Goal: Find specific page/section: Find specific page/section

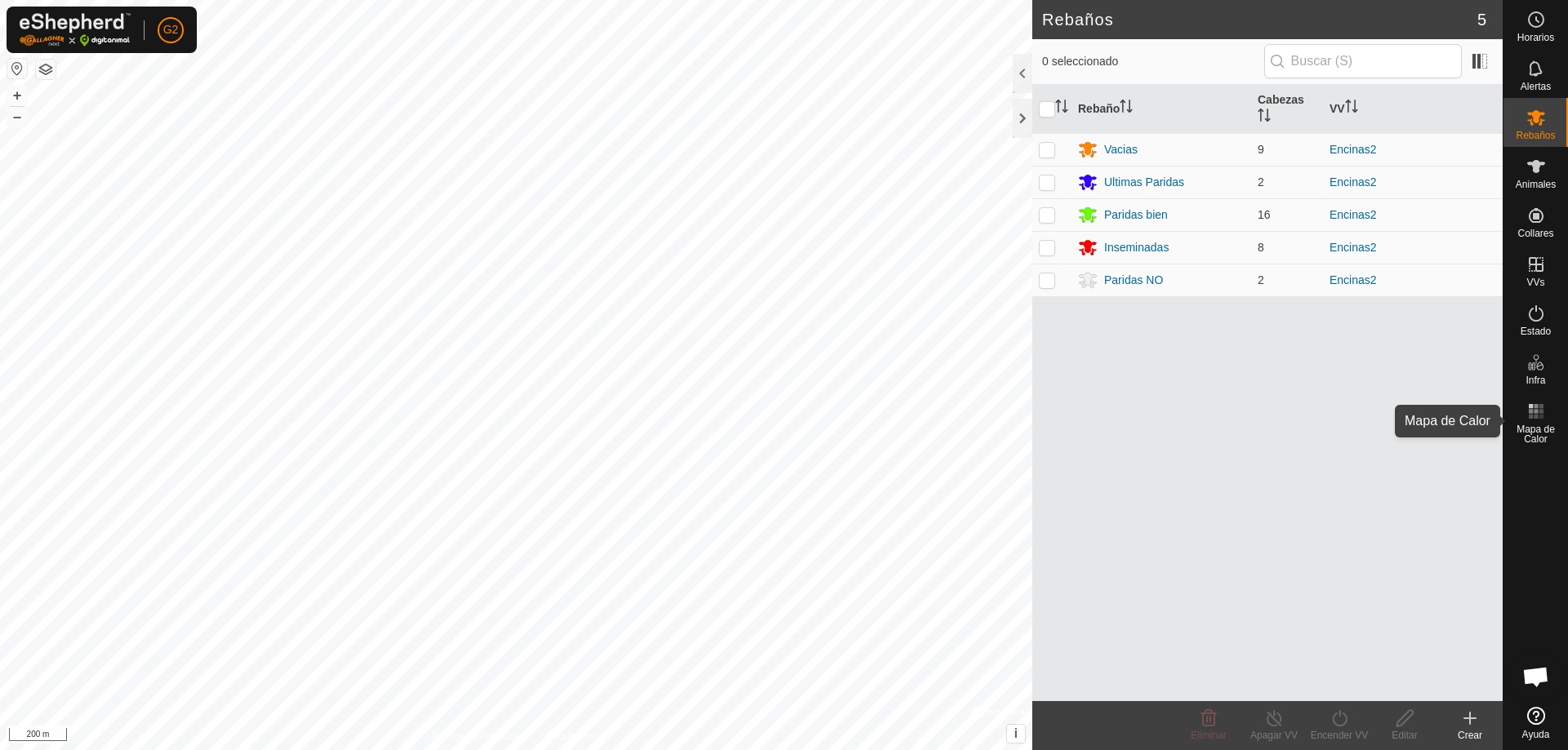
click at [1538, 422] on es-heatmap-svg-icon at bounding box center [1536, 411] width 30 height 26
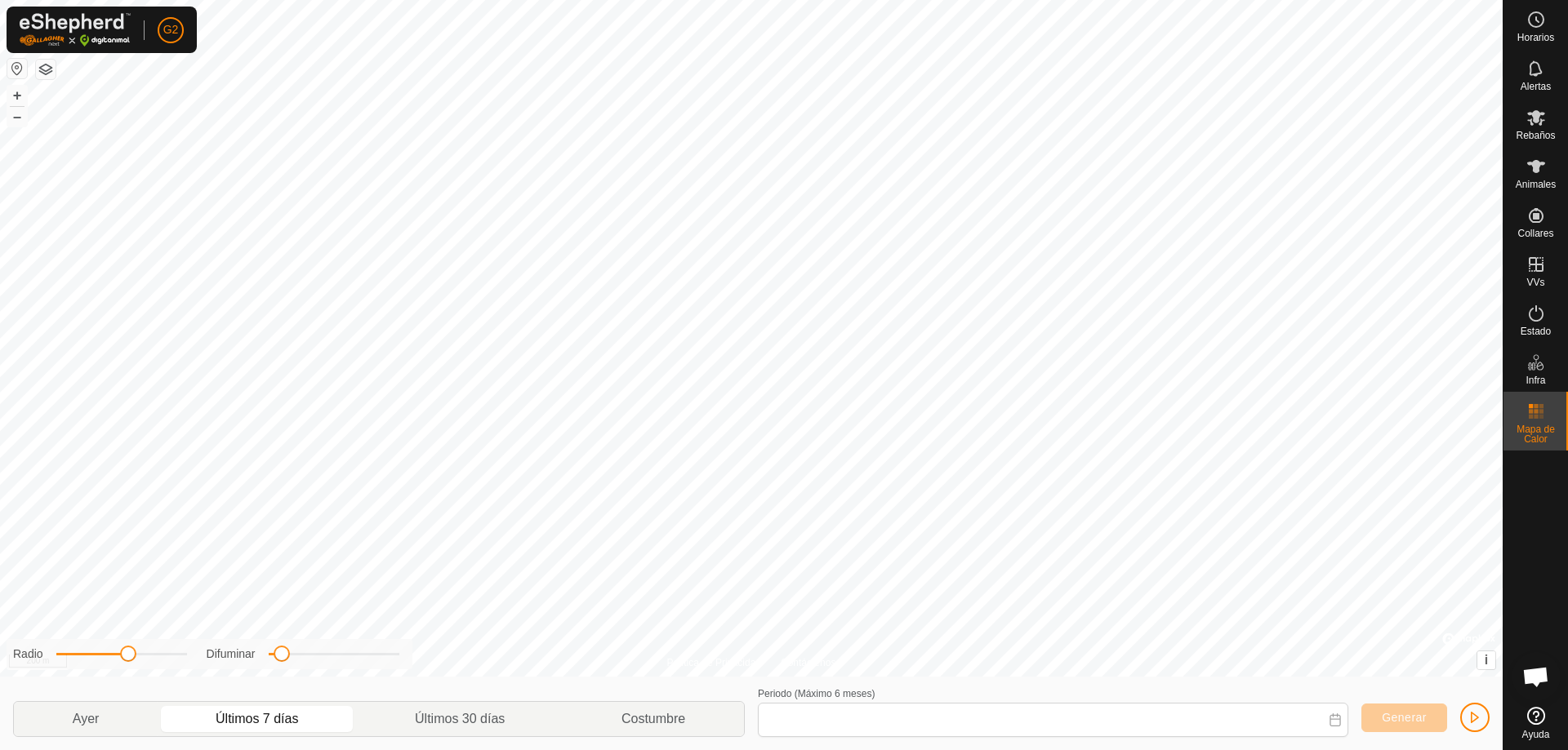
type input "[DATE] - [DATE]"
click at [1394, 707] on button "Generar" at bounding box center [1404, 718] width 86 height 29
click at [1394, 718] on span "Generar" at bounding box center [1404, 717] width 45 height 13
click at [1470, 708] on button "button" at bounding box center [1475, 717] width 30 height 30
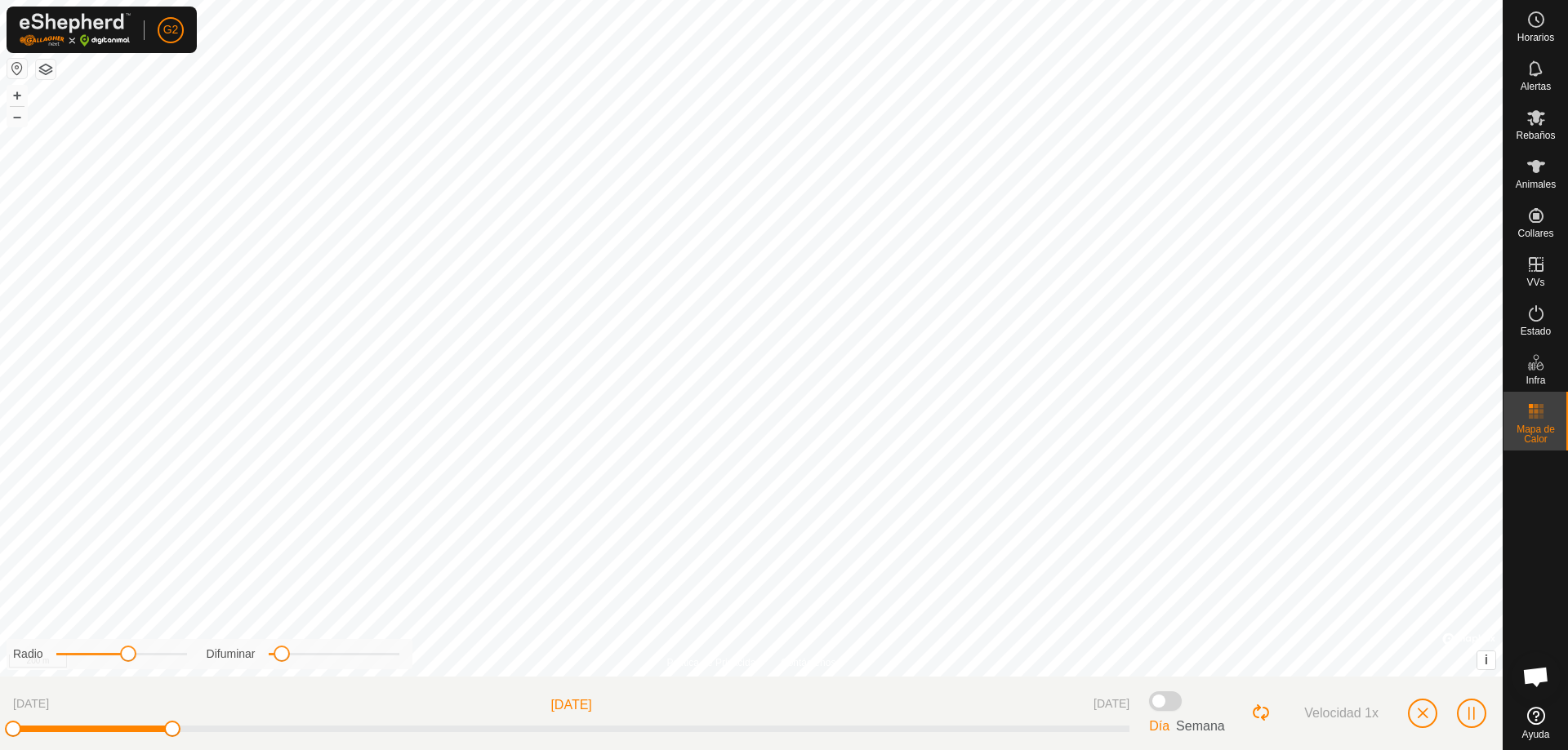
click at [144, 728] on span at bounding box center [93, 728] width 160 height 6
click at [290, 730] on div at bounding box center [571, 728] width 1116 height 6
click at [1532, 432] on span "Mapa de Calor" at bounding box center [1535, 435] width 56 height 20
click at [1159, 701] on span at bounding box center [1165, 702] width 32 height 20
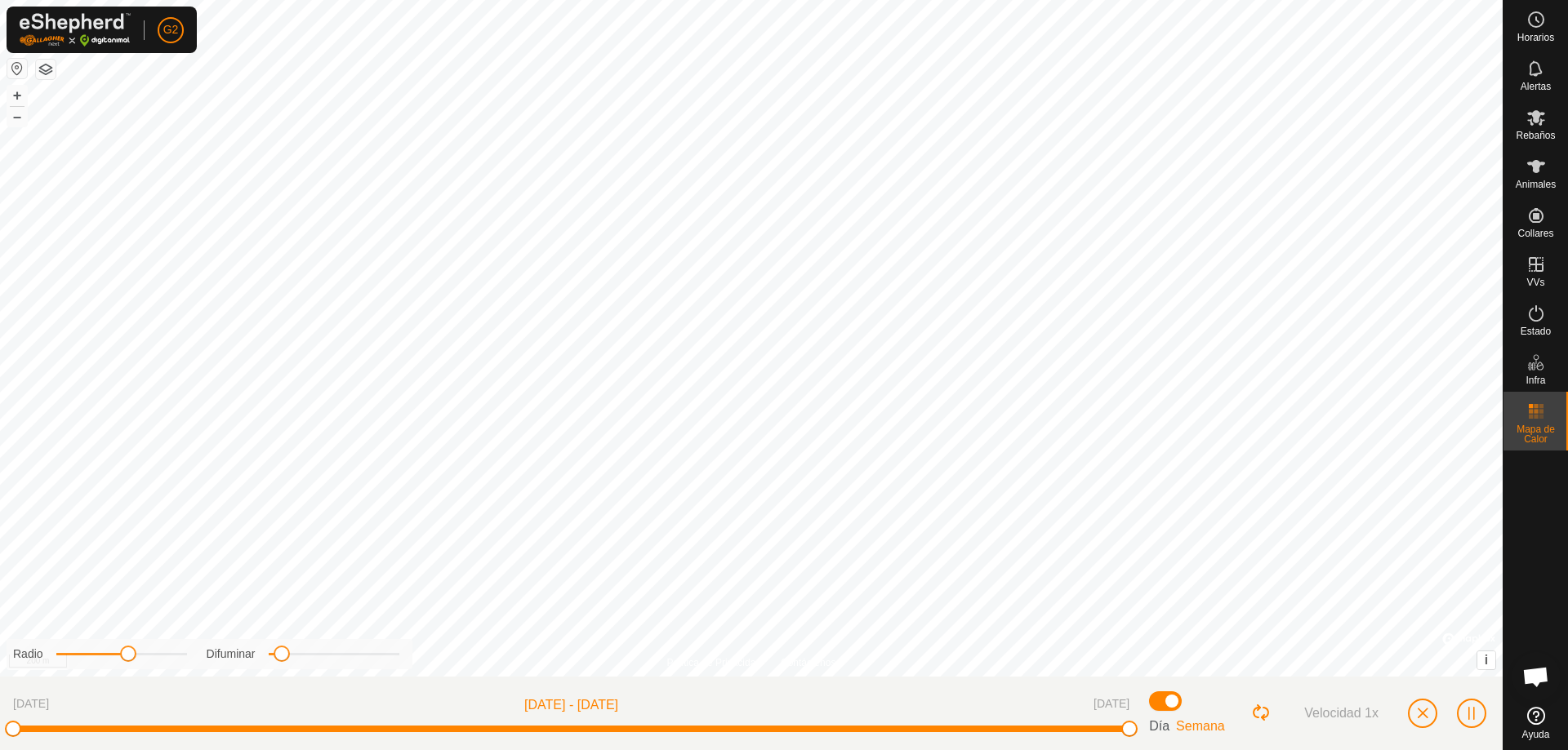
click at [1170, 703] on span at bounding box center [1165, 702] width 32 height 20
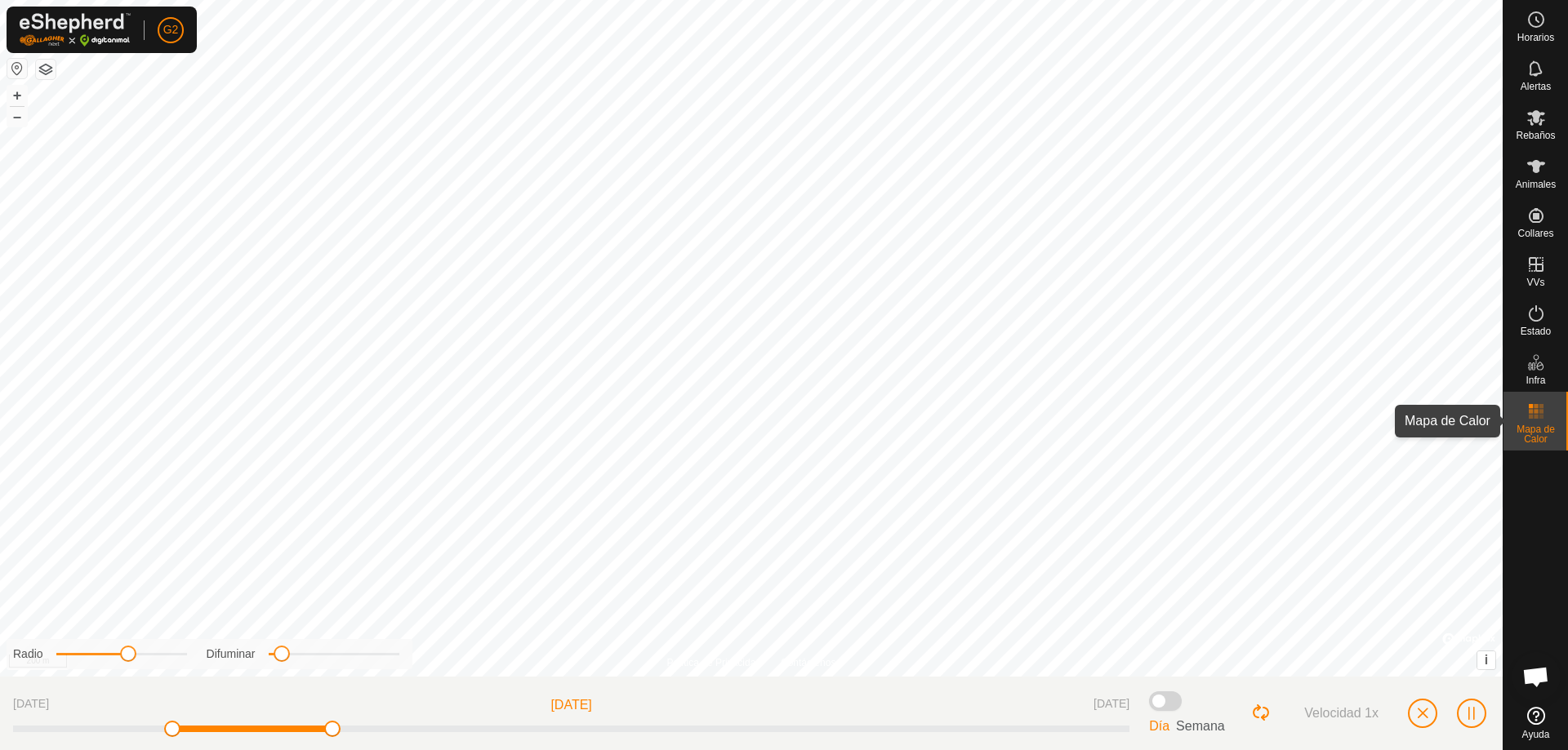
click at [1529, 406] on rect at bounding box center [1530, 406] width 4 height 4
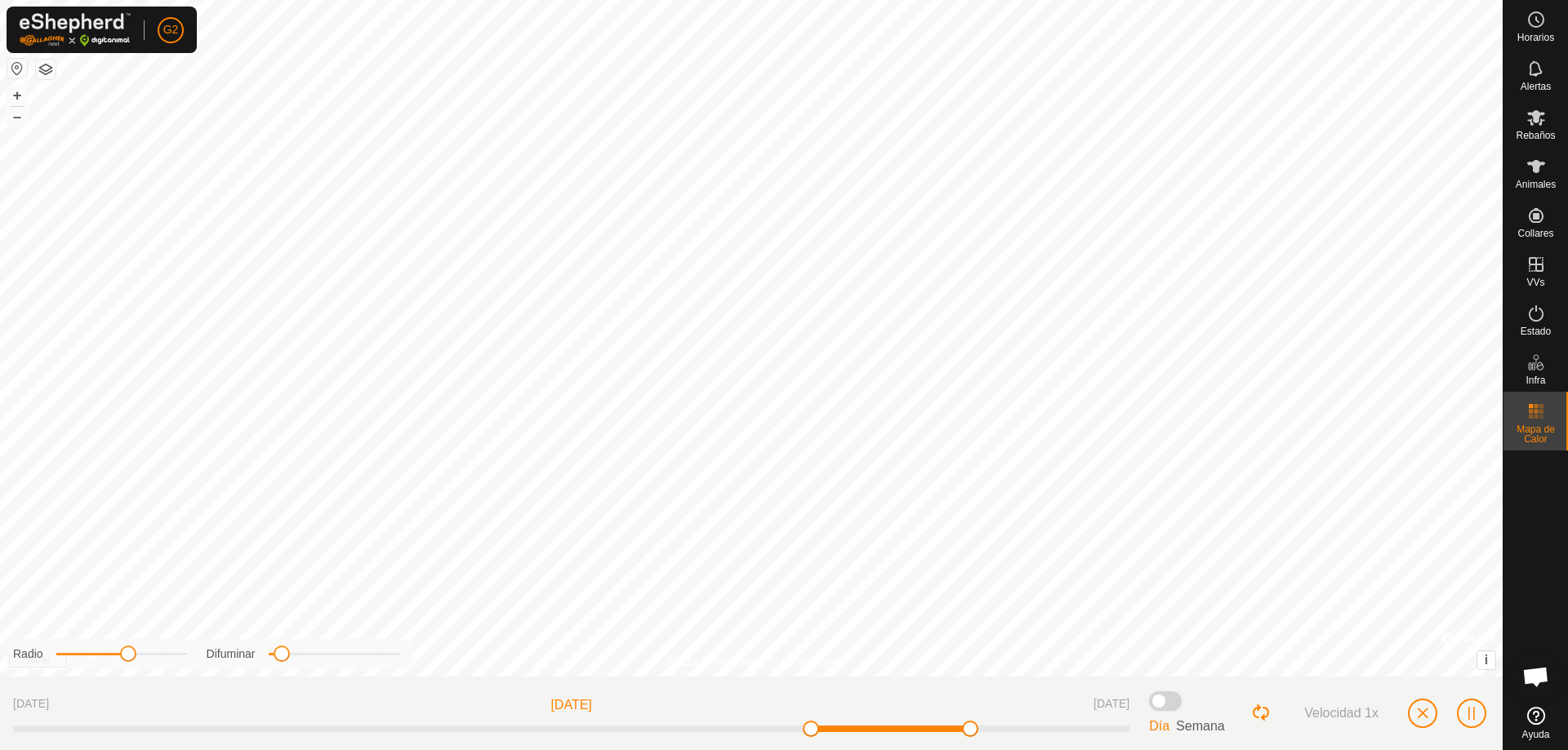
click at [308, 655] on div "Difuminar" at bounding box center [302, 654] width 193 height 17
click at [279, 654] on span at bounding box center [279, 654] width 16 height 16
click at [403, 670] on div "Política de Privacidad Contáctenos 4730 0543679982 [GEOGRAPHIC_DATA] Encinas2 +…" at bounding box center [751, 375] width 1503 height 750
click at [279, 671] on div "Política de Privacidad Contáctenos 4730 0543679982 [GEOGRAPHIC_DATA] Encinas2 +…" at bounding box center [751, 375] width 1503 height 750
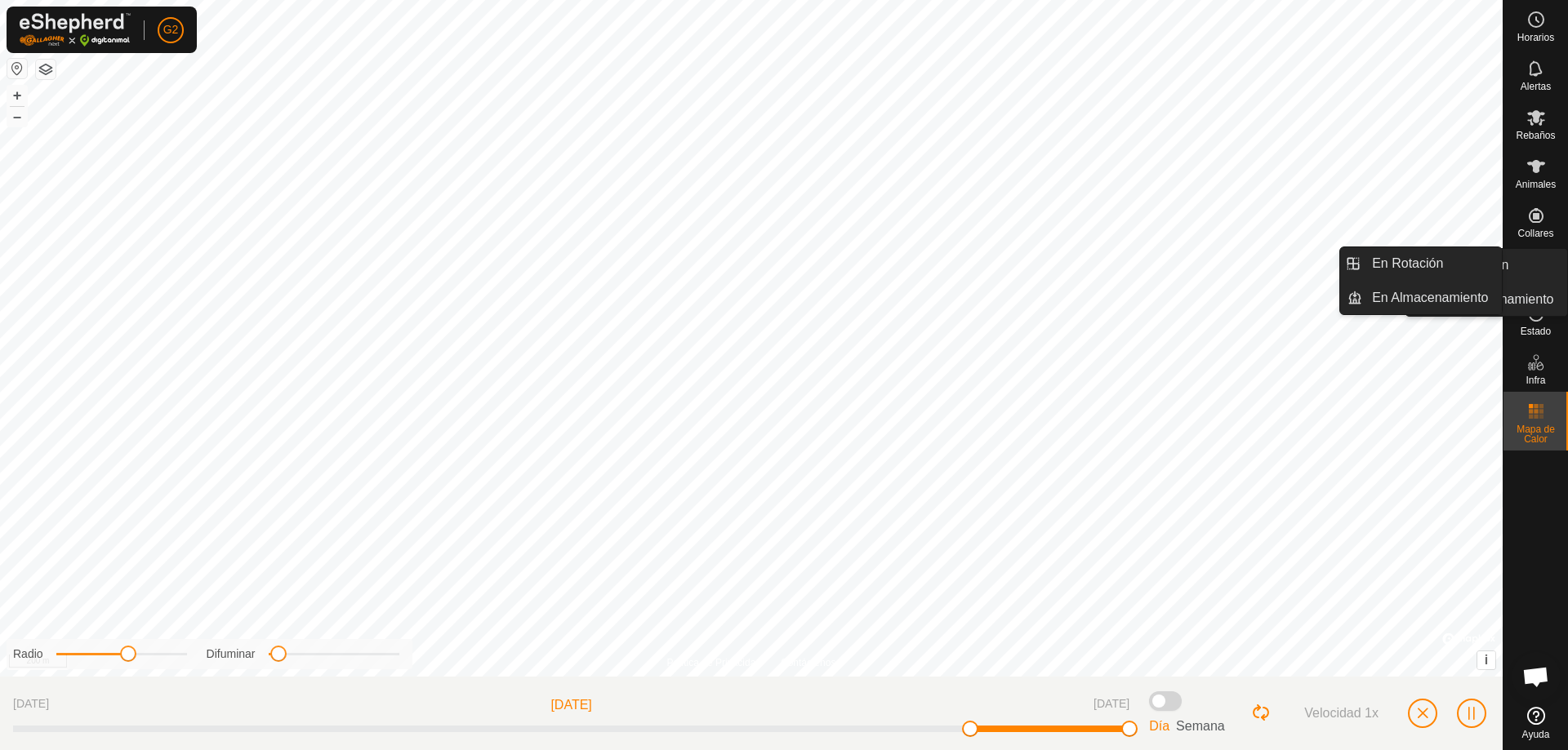
click at [1538, 275] on ul "En Rotación En Almacenamiento" at bounding box center [1486, 282] width 161 height 67
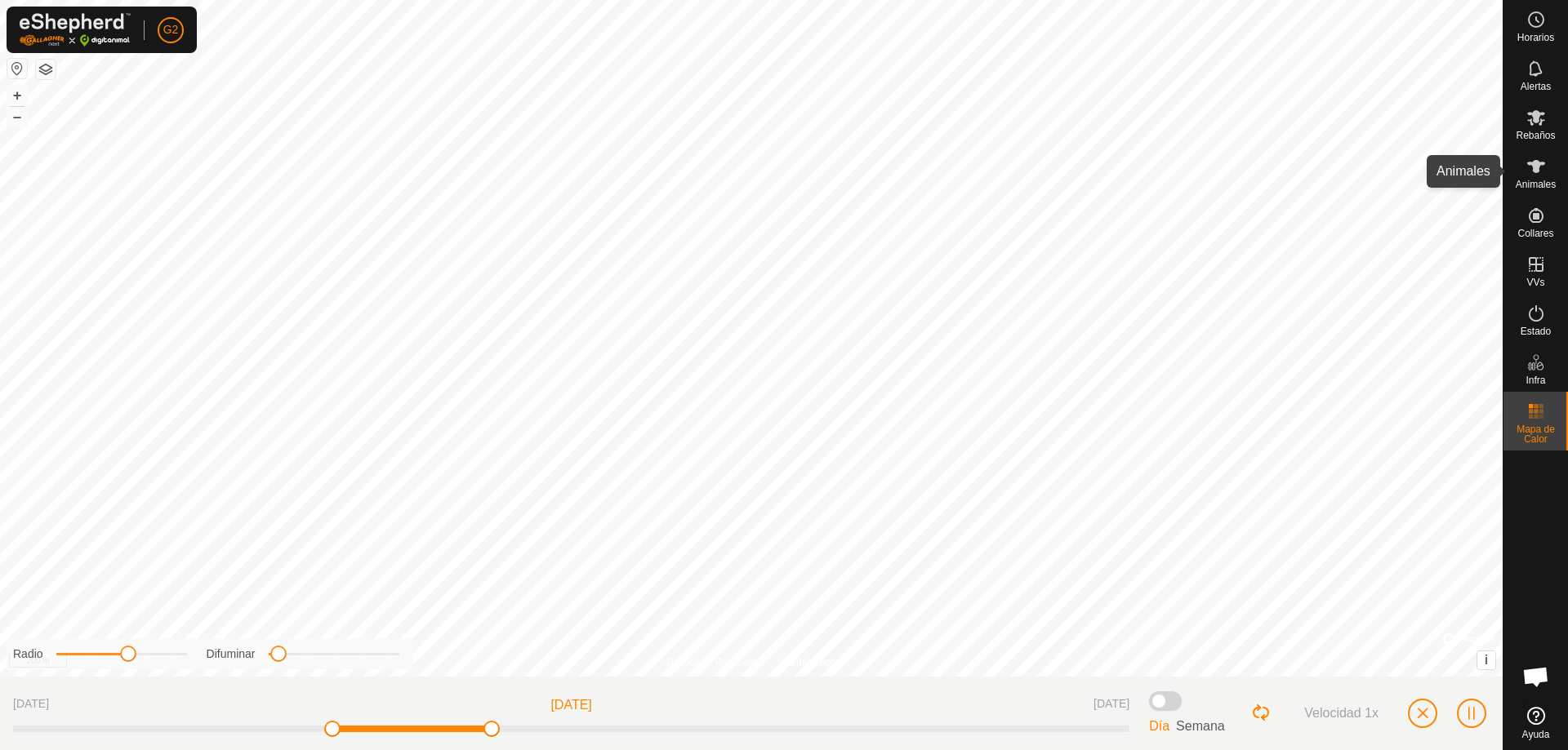
click at [1543, 163] on icon at bounding box center [1536, 167] width 18 height 13
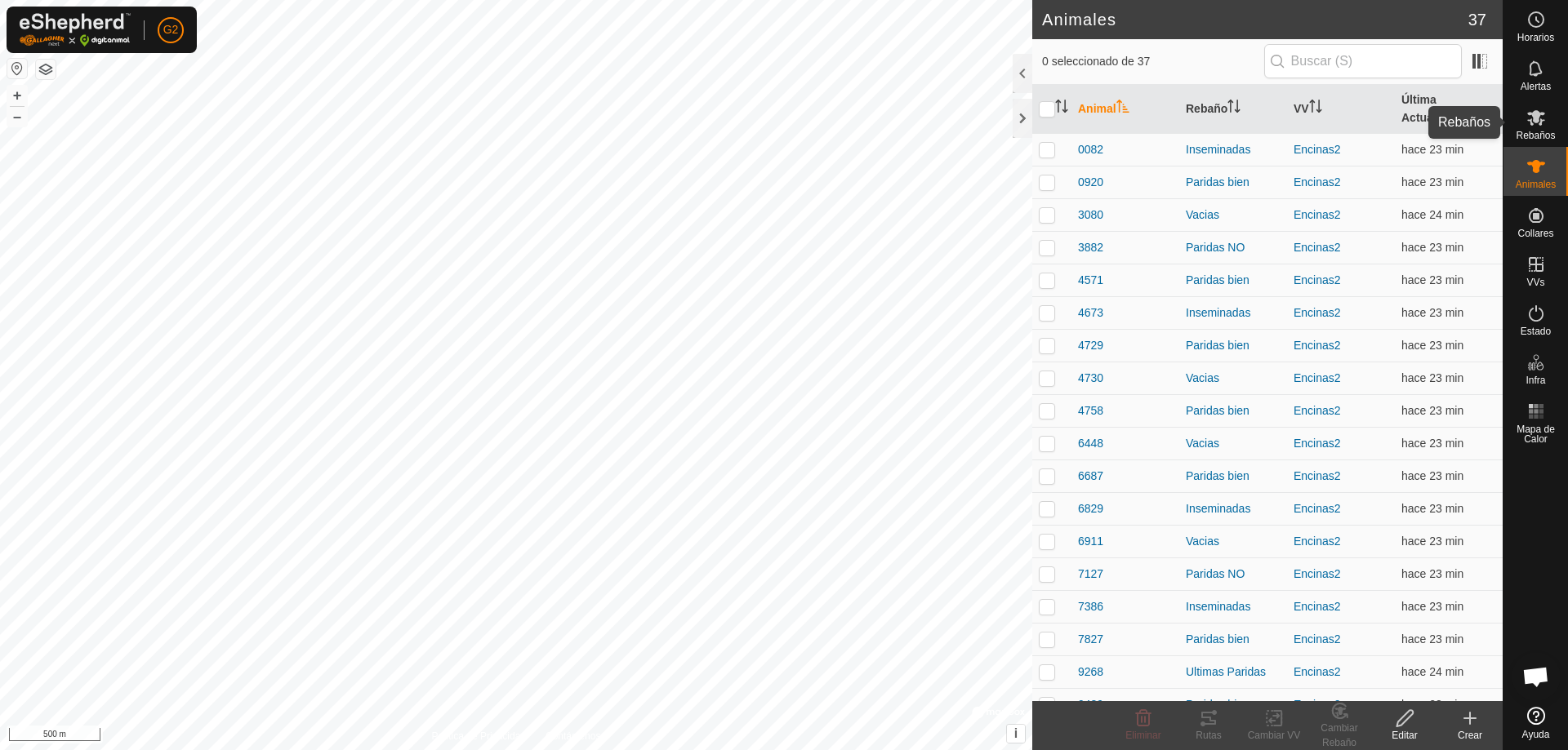
click at [1540, 129] on es-mob-svg-icon at bounding box center [1536, 117] width 30 height 26
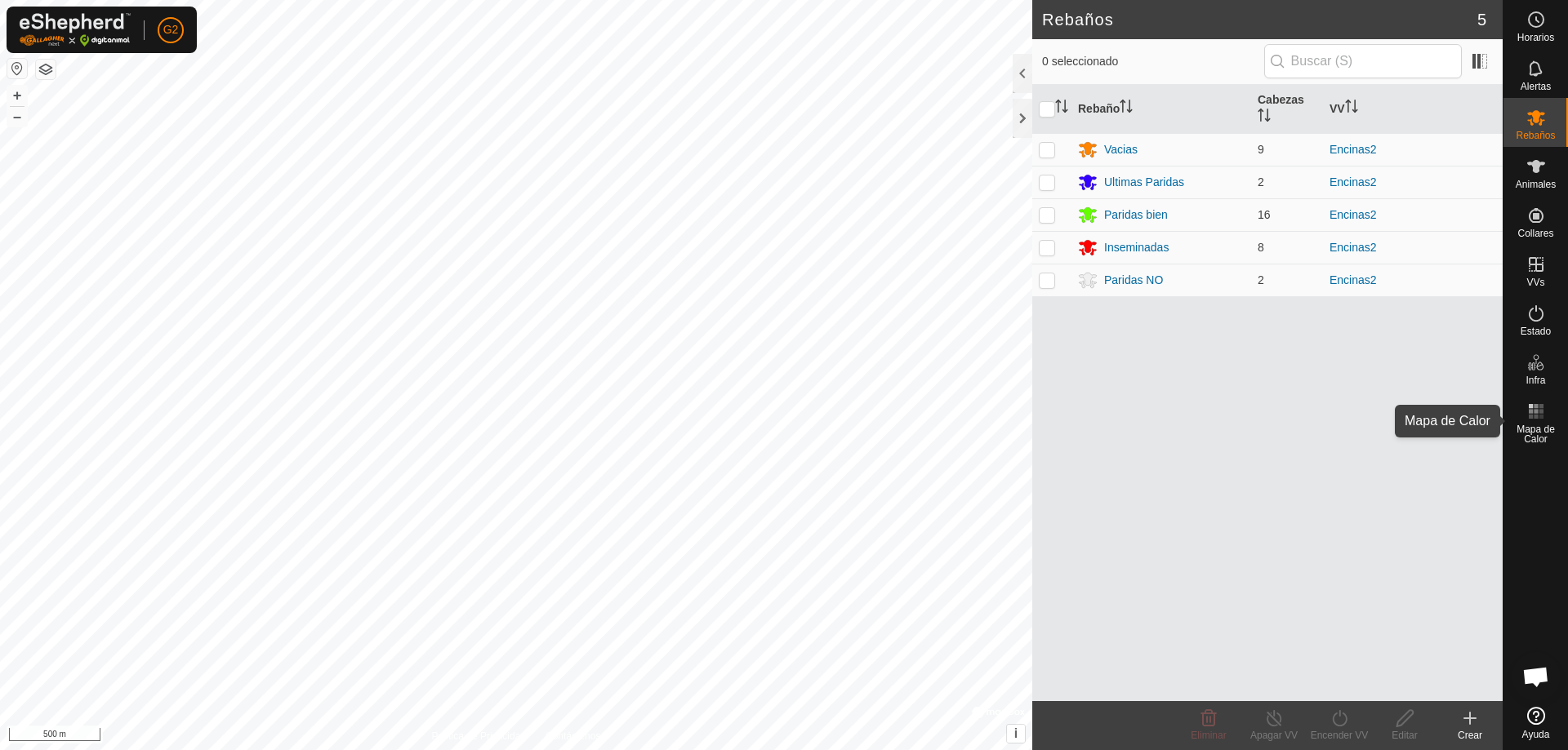
click at [1540, 413] on rect at bounding box center [1540, 410] width 4 height 4
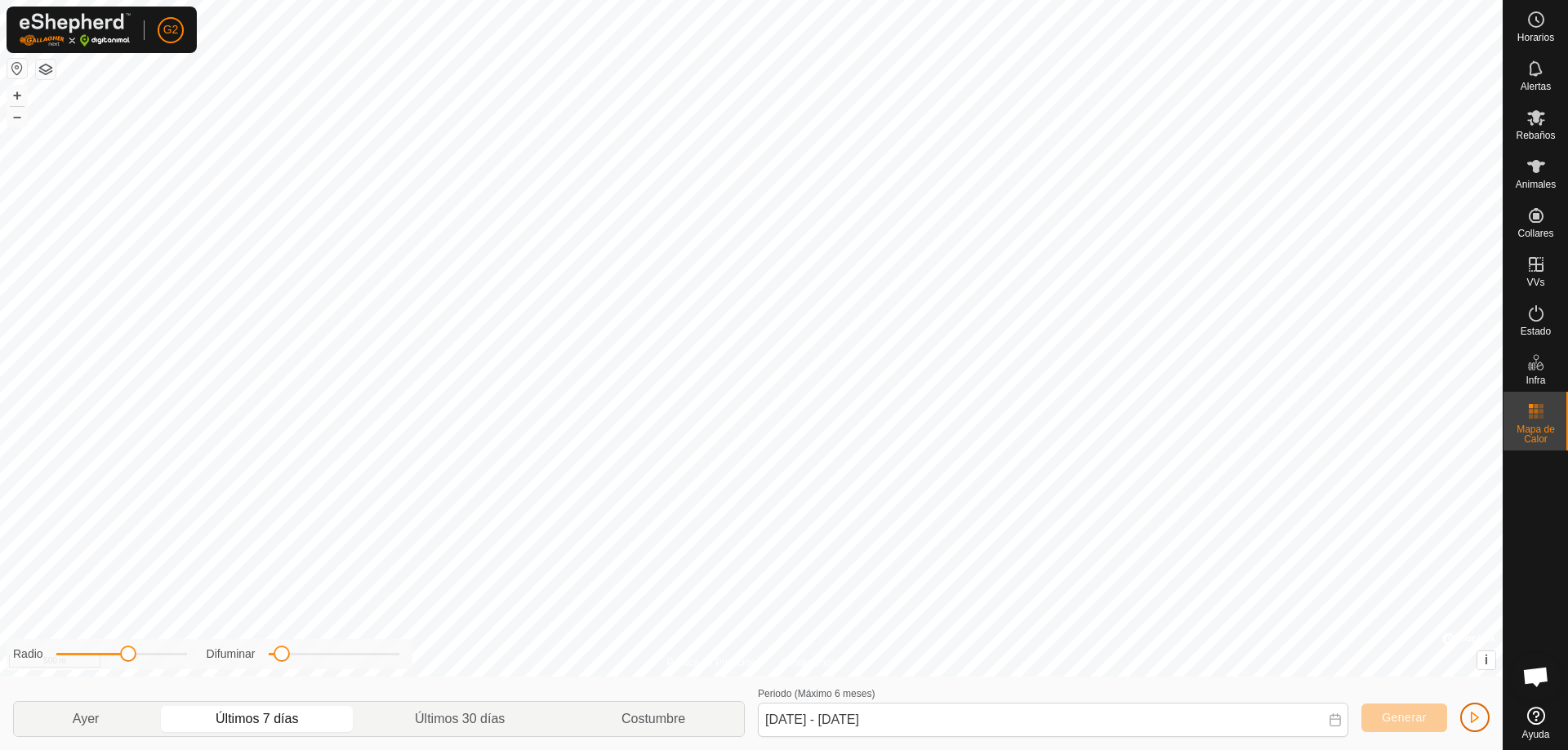
click at [1471, 717] on span "button" at bounding box center [1475, 717] width 13 height 13
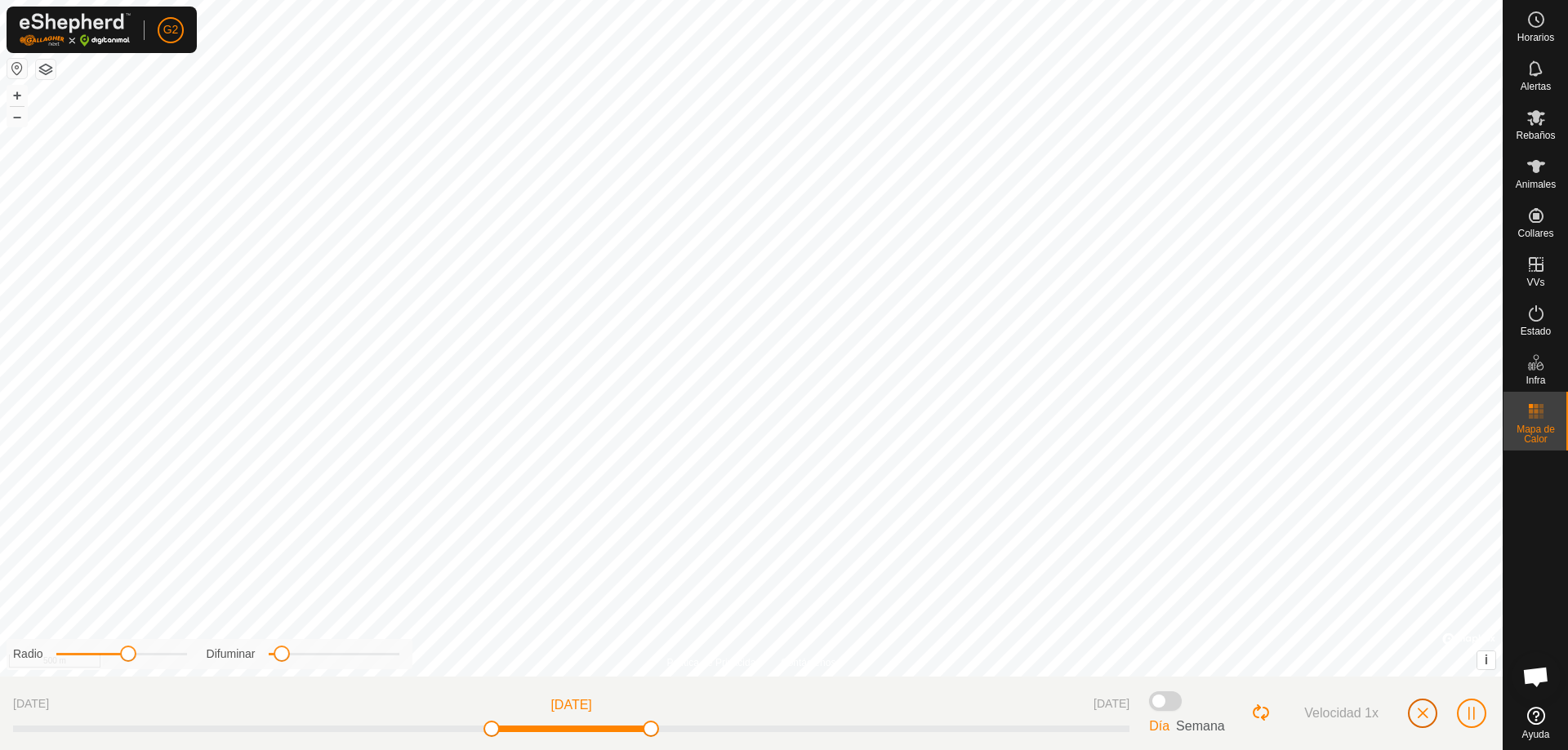
click at [1423, 724] on button "button" at bounding box center [1422, 713] width 30 height 30
